Goal: Communication & Community: Ask a question

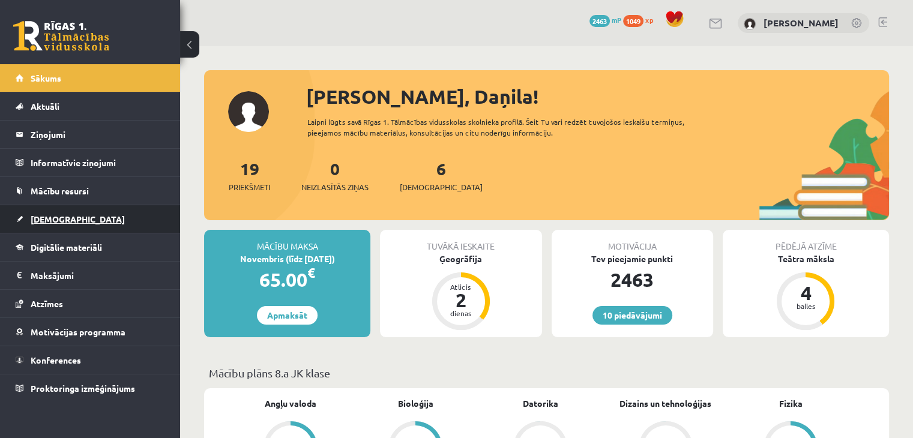
click at [62, 218] on span "[DEMOGRAPHIC_DATA]" at bounding box center [78, 219] width 94 height 11
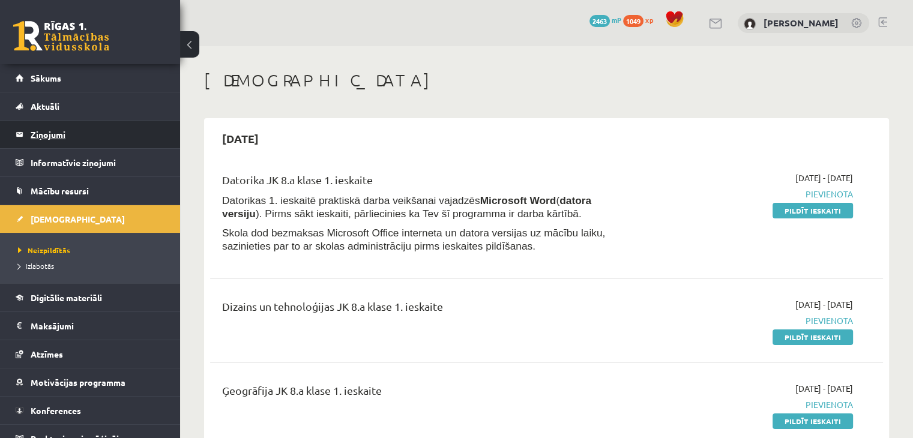
click at [53, 133] on legend "Ziņojumi 0" at bounding box center [98, 135] width 134 height 28
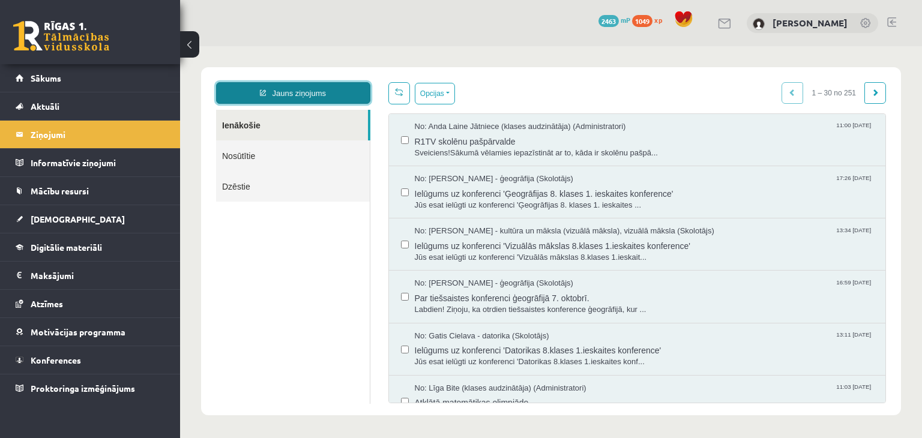
click at [290, 94] on link "Jauns ziņojums" at bounding box center [293, 93] width 154 height 22
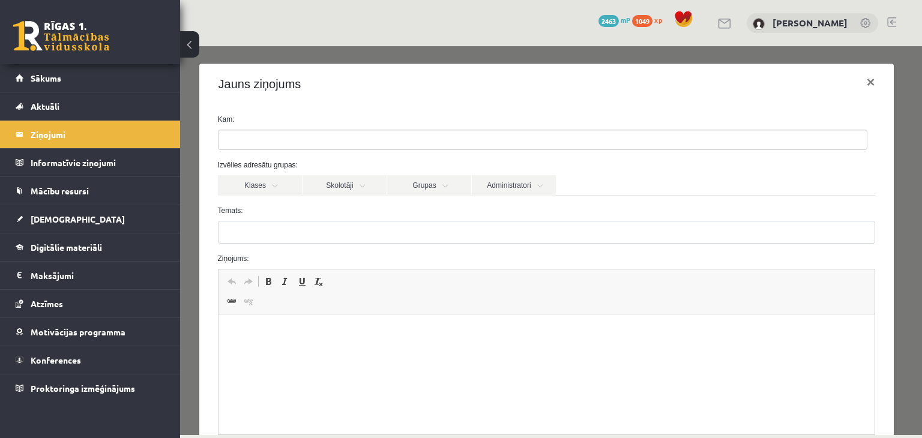
click at [283, 136] on ul at bounding box center [542, 139] width 648 height 19
click at [493, 186] on link "Administratori" at bounding box center [514, 185] width 84 height 20
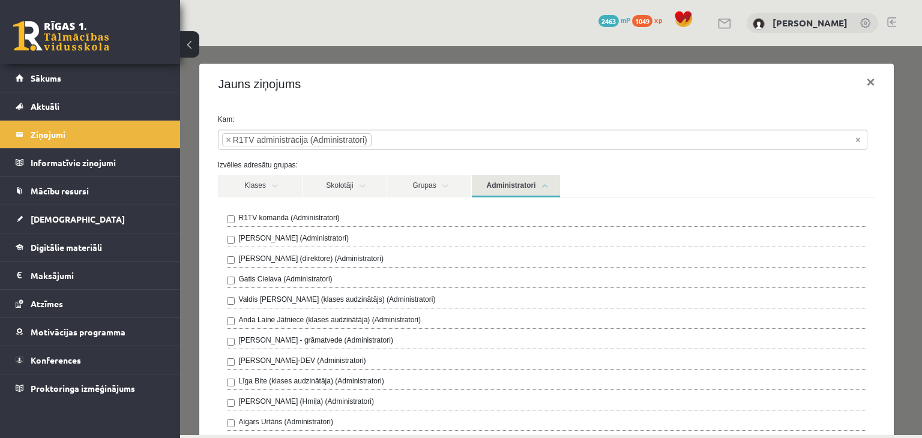
click at [511, 183] on link "Administratori" at bounding box center [516, 186] width 88 height 22
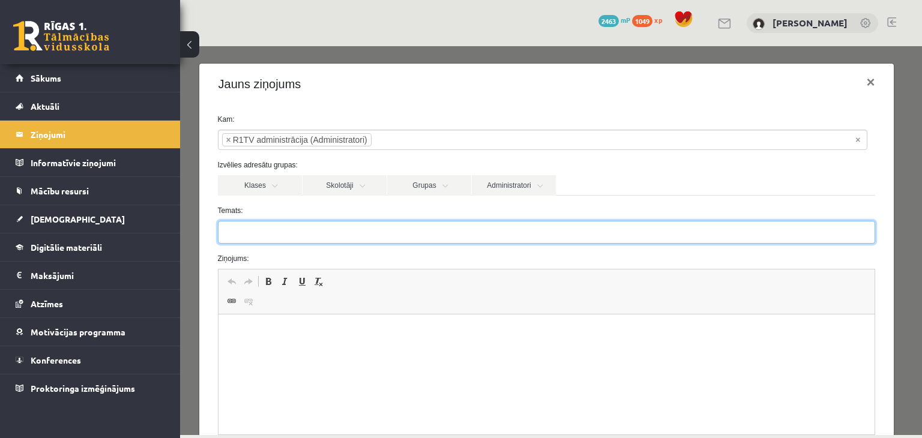
click at [274, 237] on input "Temats:" at bounding box center [547, 232] width 658 height 23
type input "******"
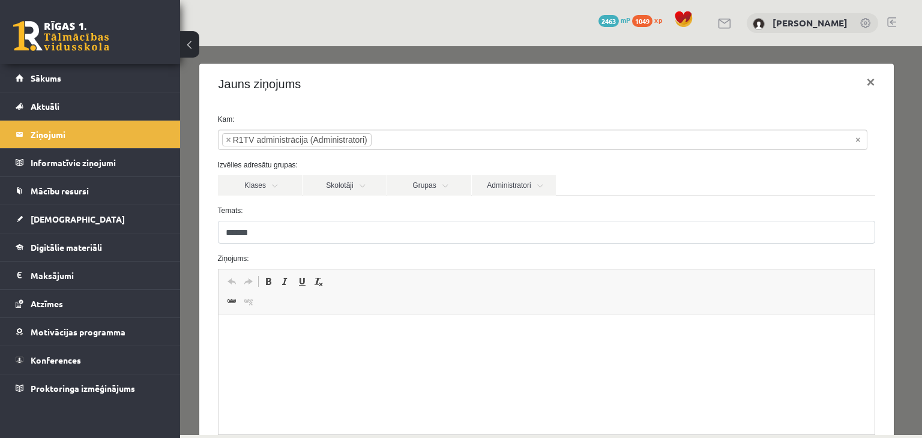
click at [270, 331] on p "Визуальный текстовый редактор, wiswyg-editor-47433979922540-1760436545-691" at bounding box center [546, 333] width 633 height 13
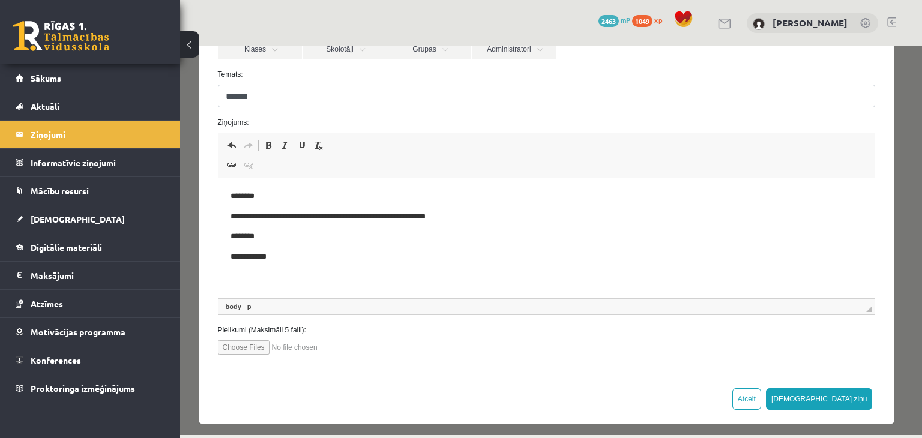
scroll to position [140, 0]
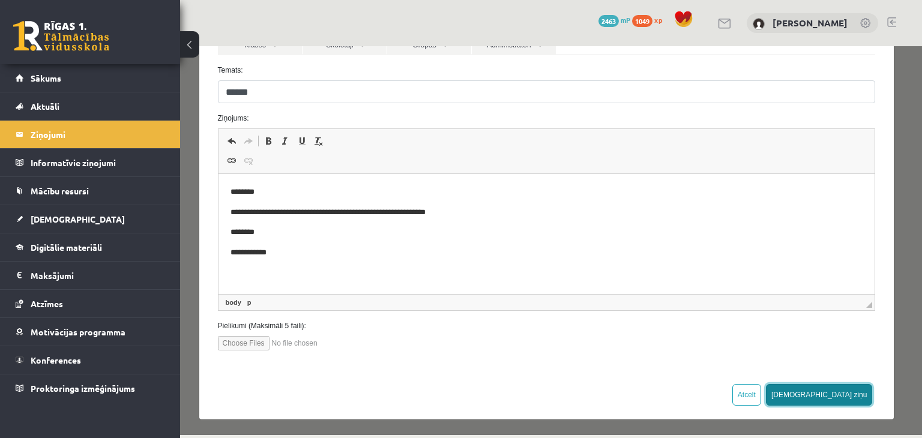
click at [848, 394] on button "[DEMOGRAPHIC_DATA] ziņu" at bounding box center [819, 395] width 107 height 22
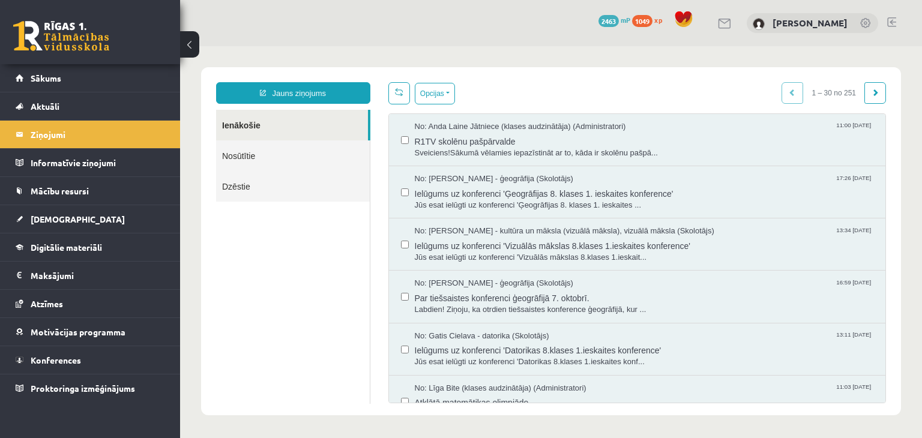
scroll to position [0, 0]
